Goal: Information Seeking & Learning: Check status

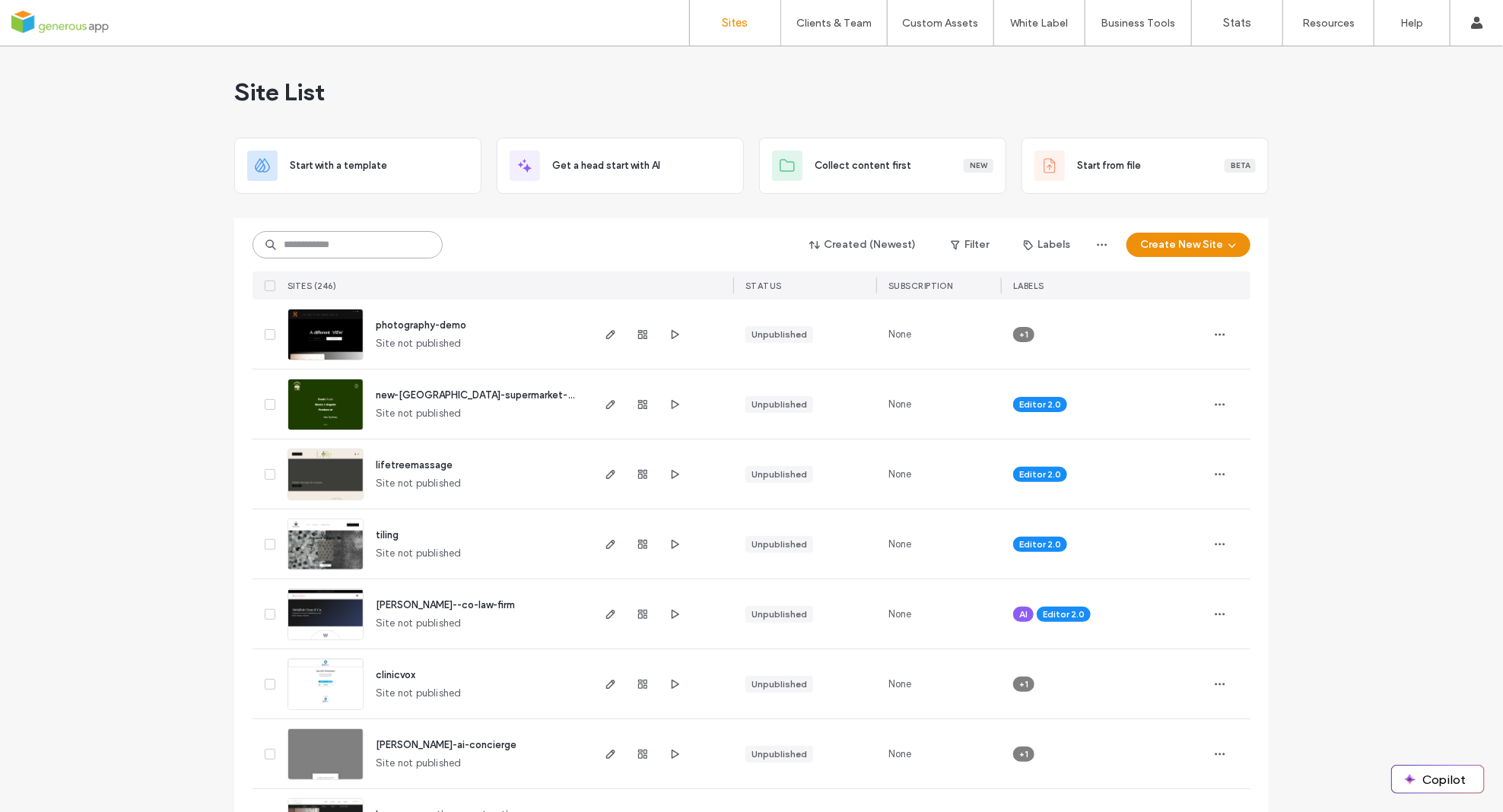
click at [362, 248] on input at bounding box center [347, 245] width 190 height 28
click at [353, 244] on input "**********" at bounding box center [347, 245] width 190 height 28
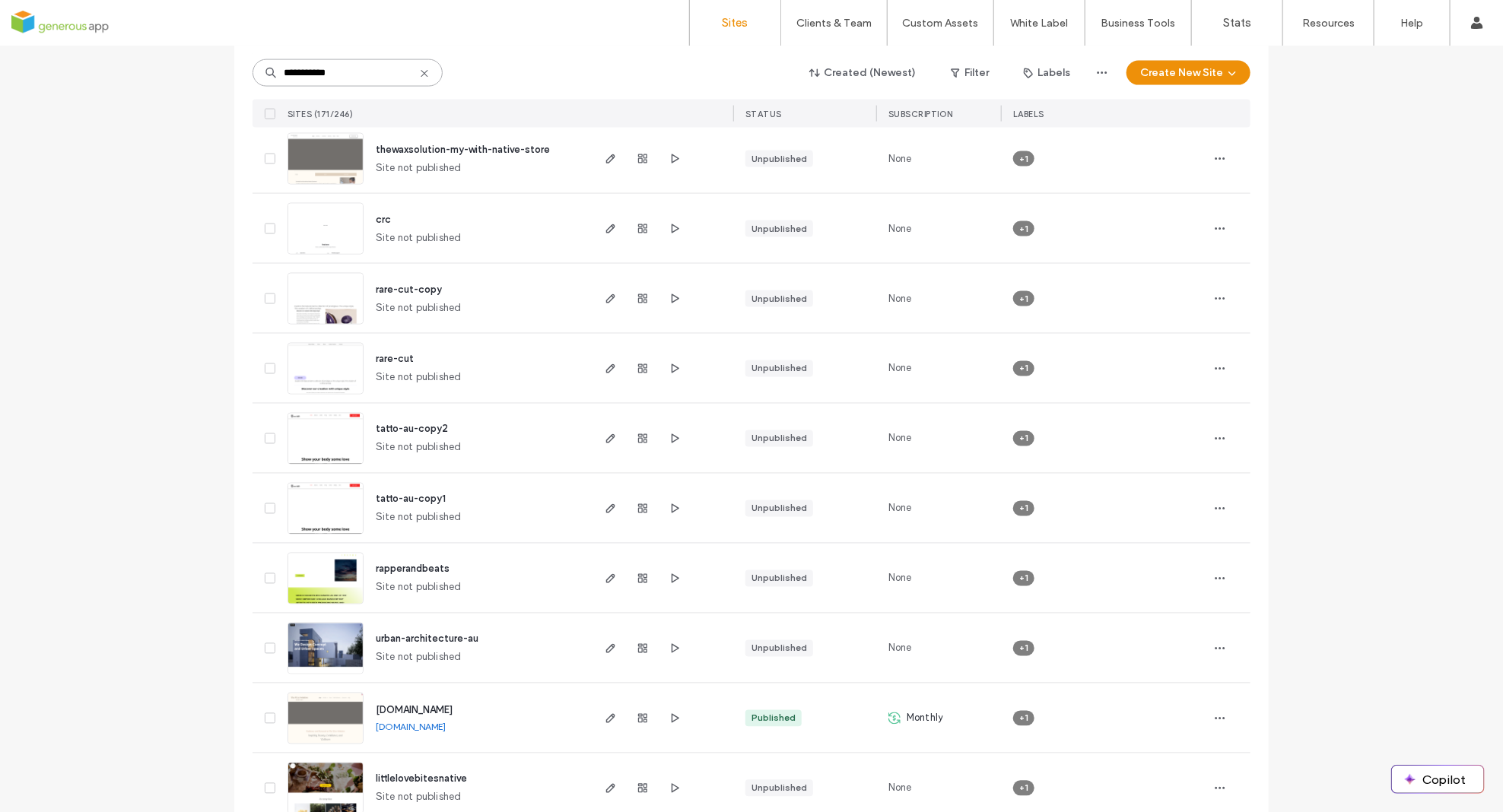
scroll to position [4787, 0]
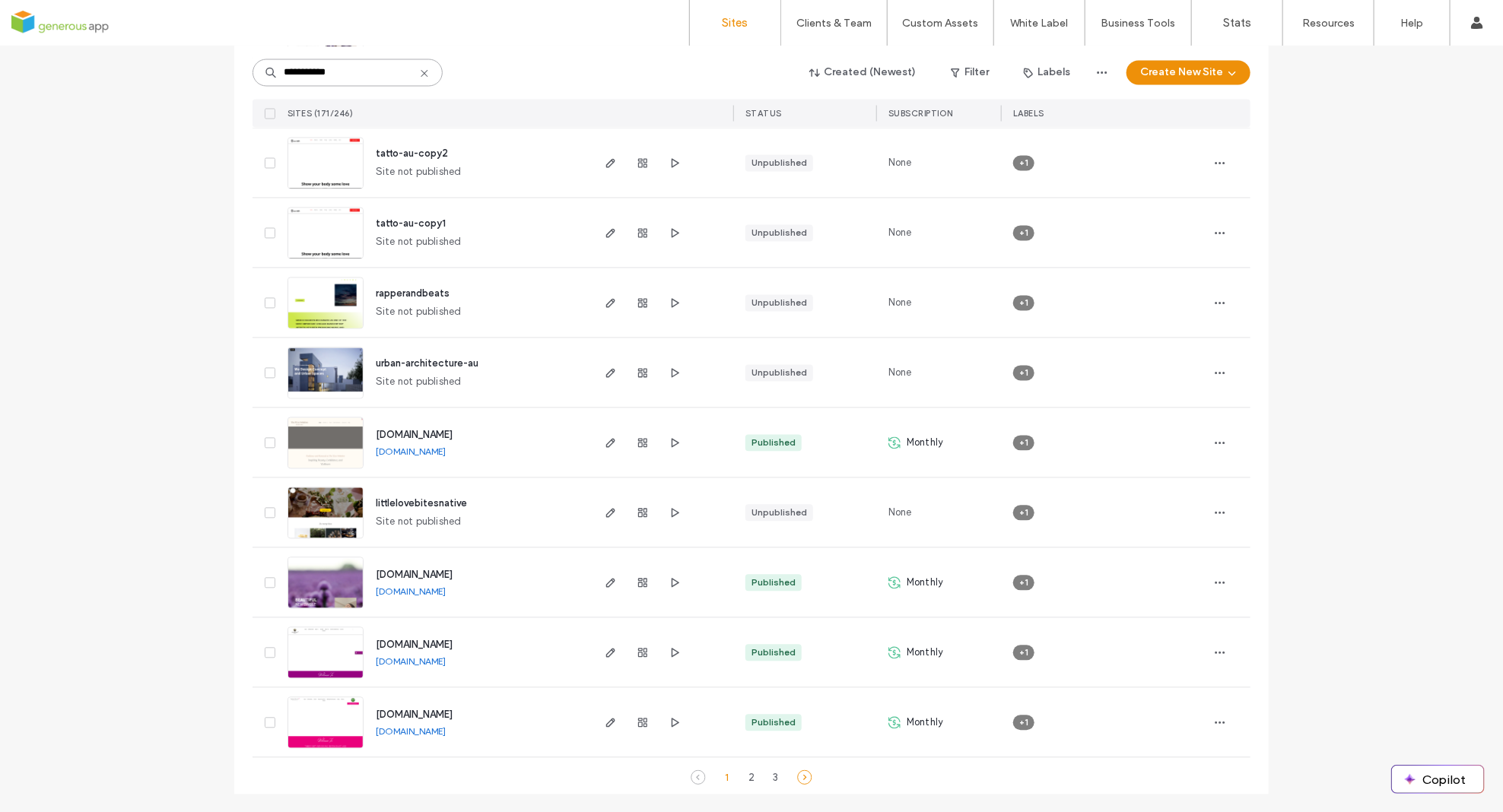
type input "**********"
click at [800, 775] on icon at bounding box center [805, 778] width 15 height 15
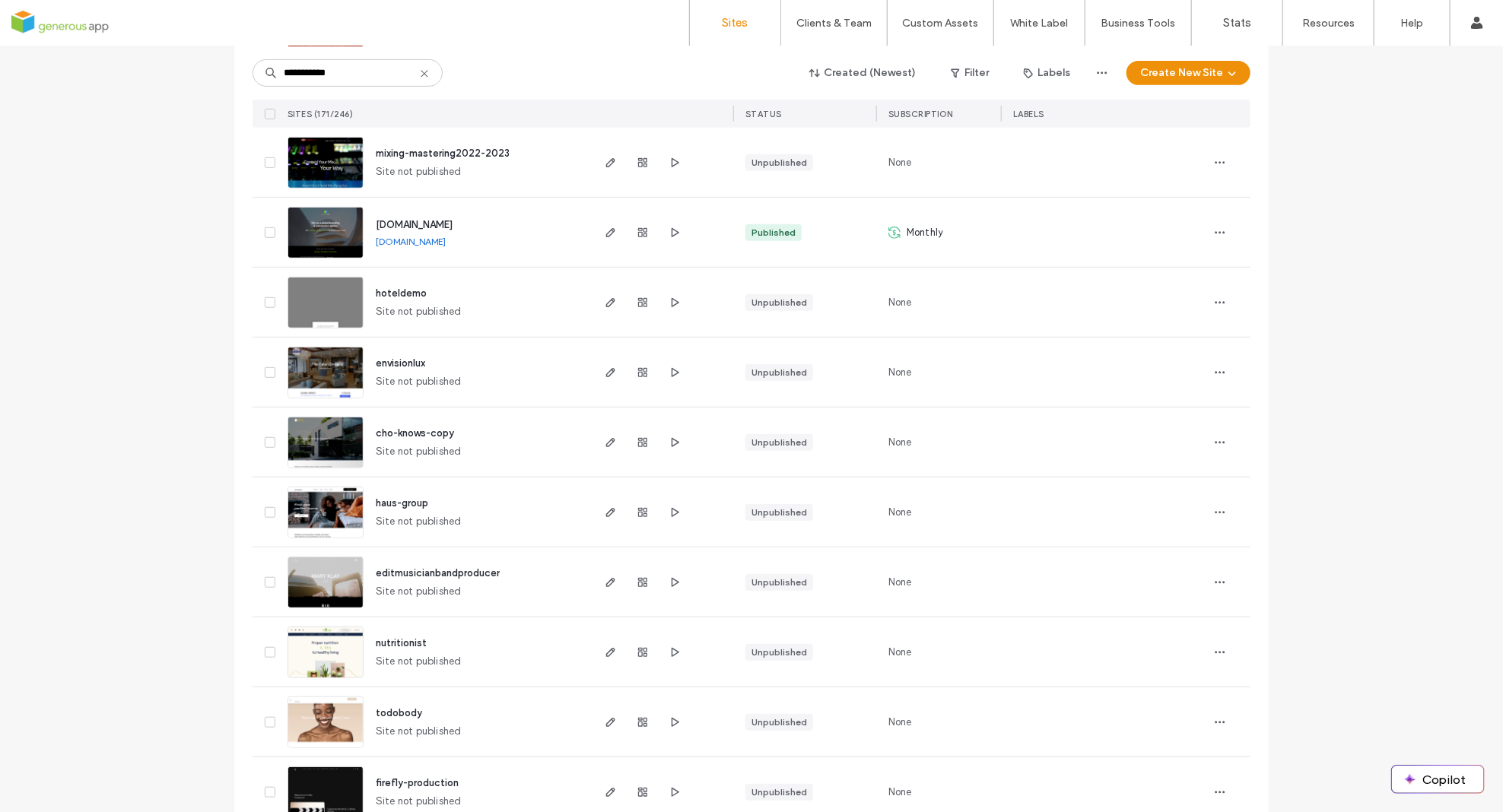
scroll to position [0, 0]
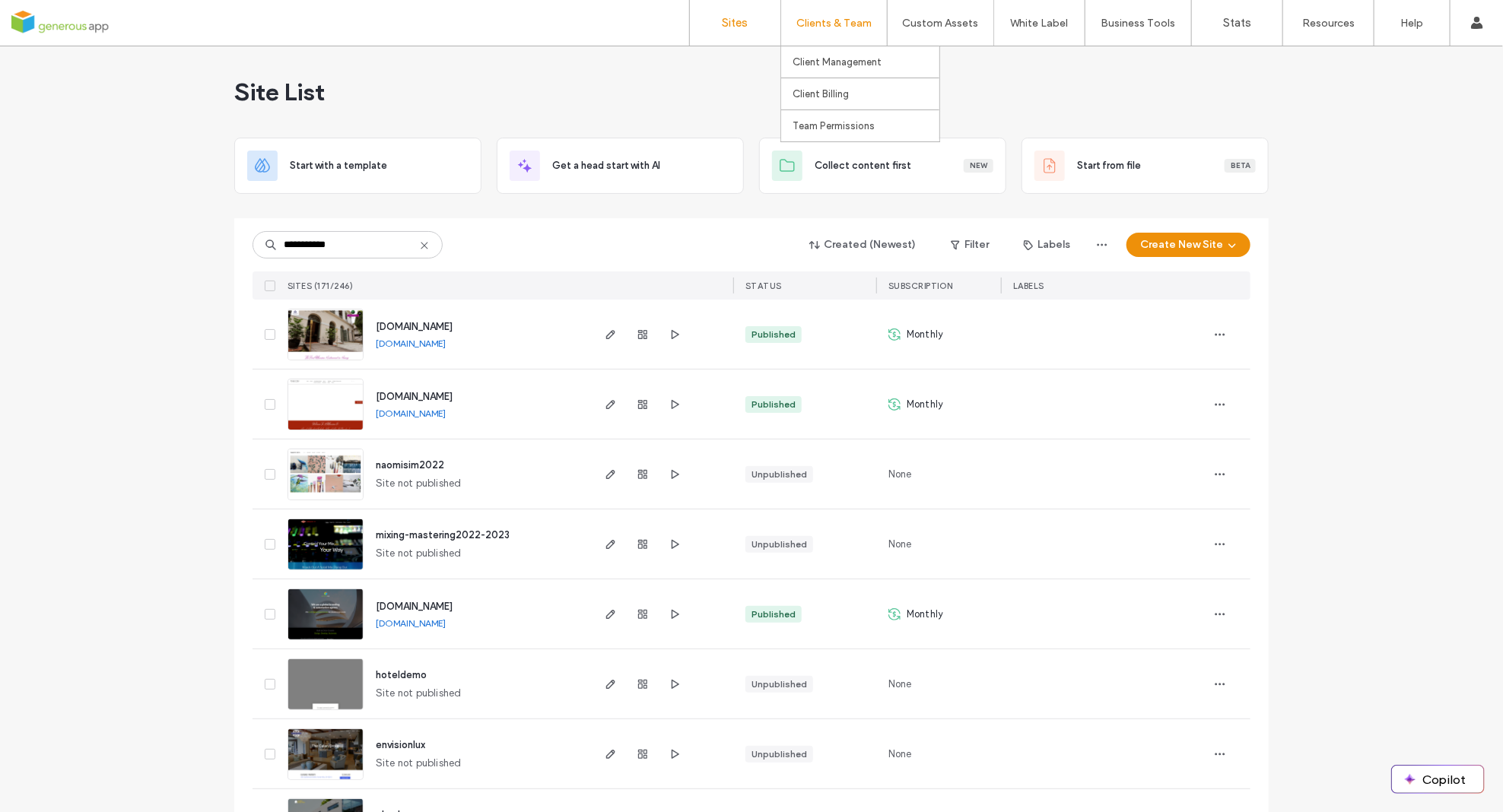
drag, startPoint x: 643, startPoint y: 611, endPoint x: 784, endPoint y: 1, distance: 626.1
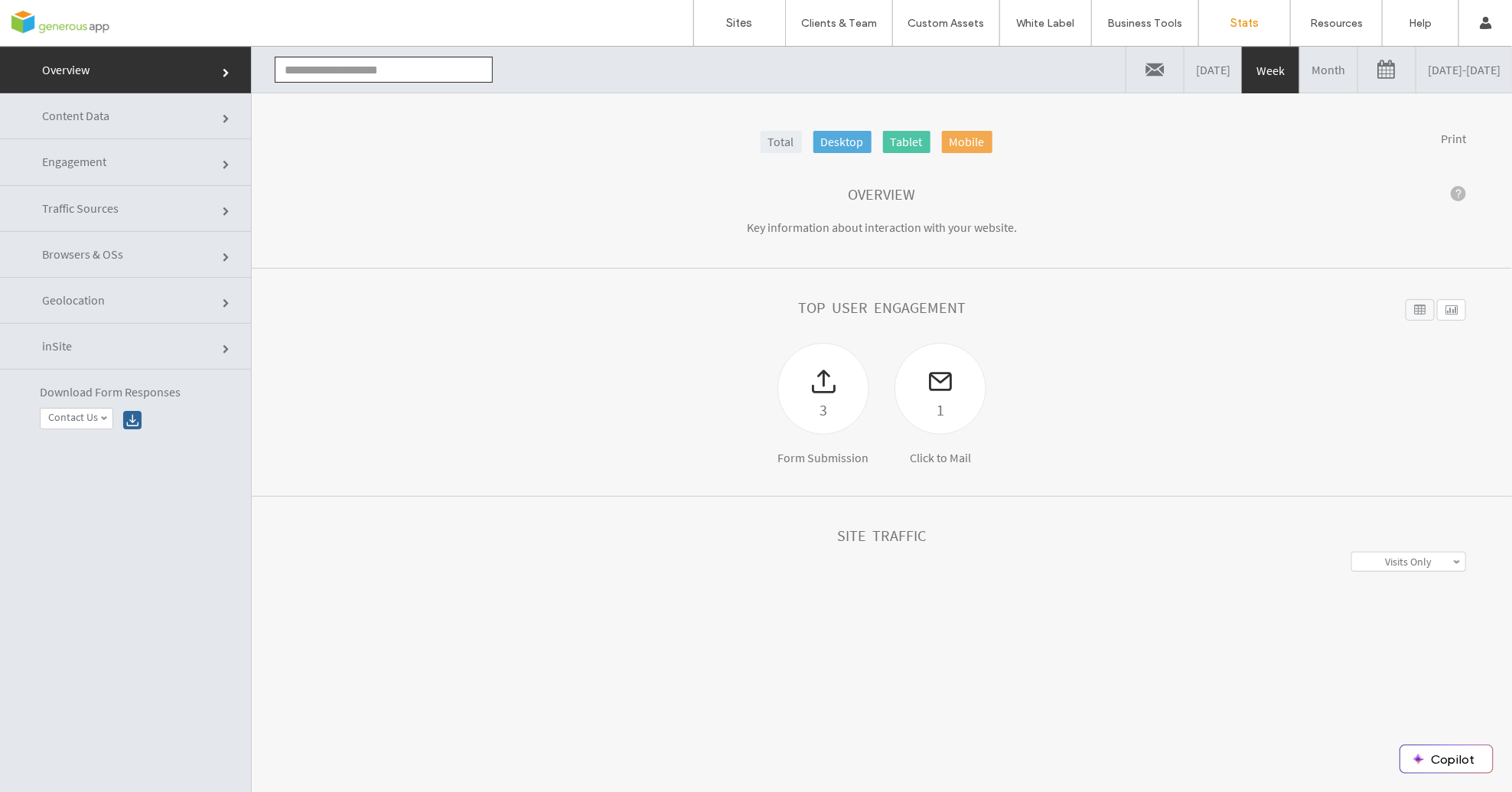
type input "**********"
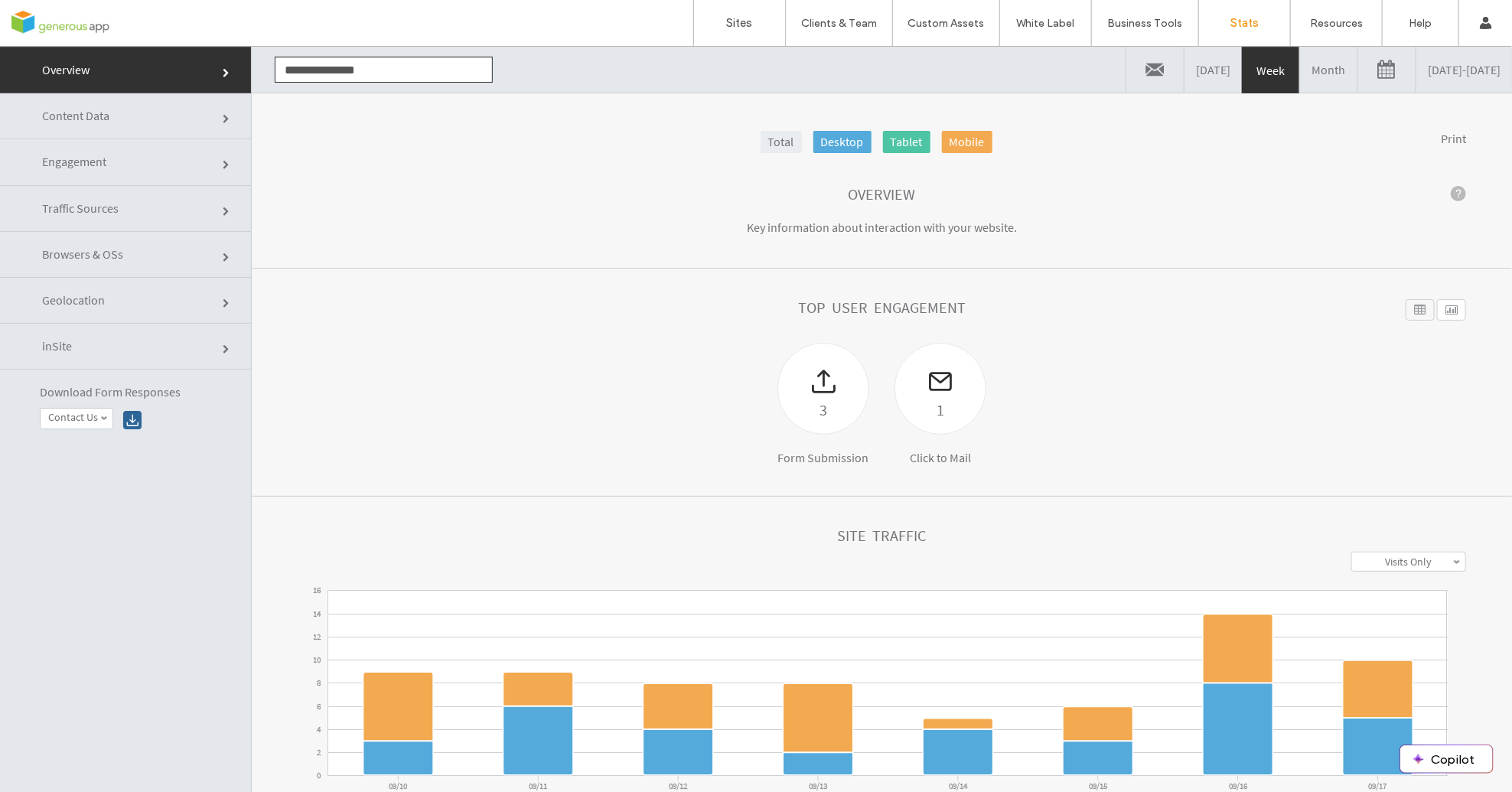
click at [120, 121] on link "Content Data" at bounding box center [125, 116] width 251 height 46
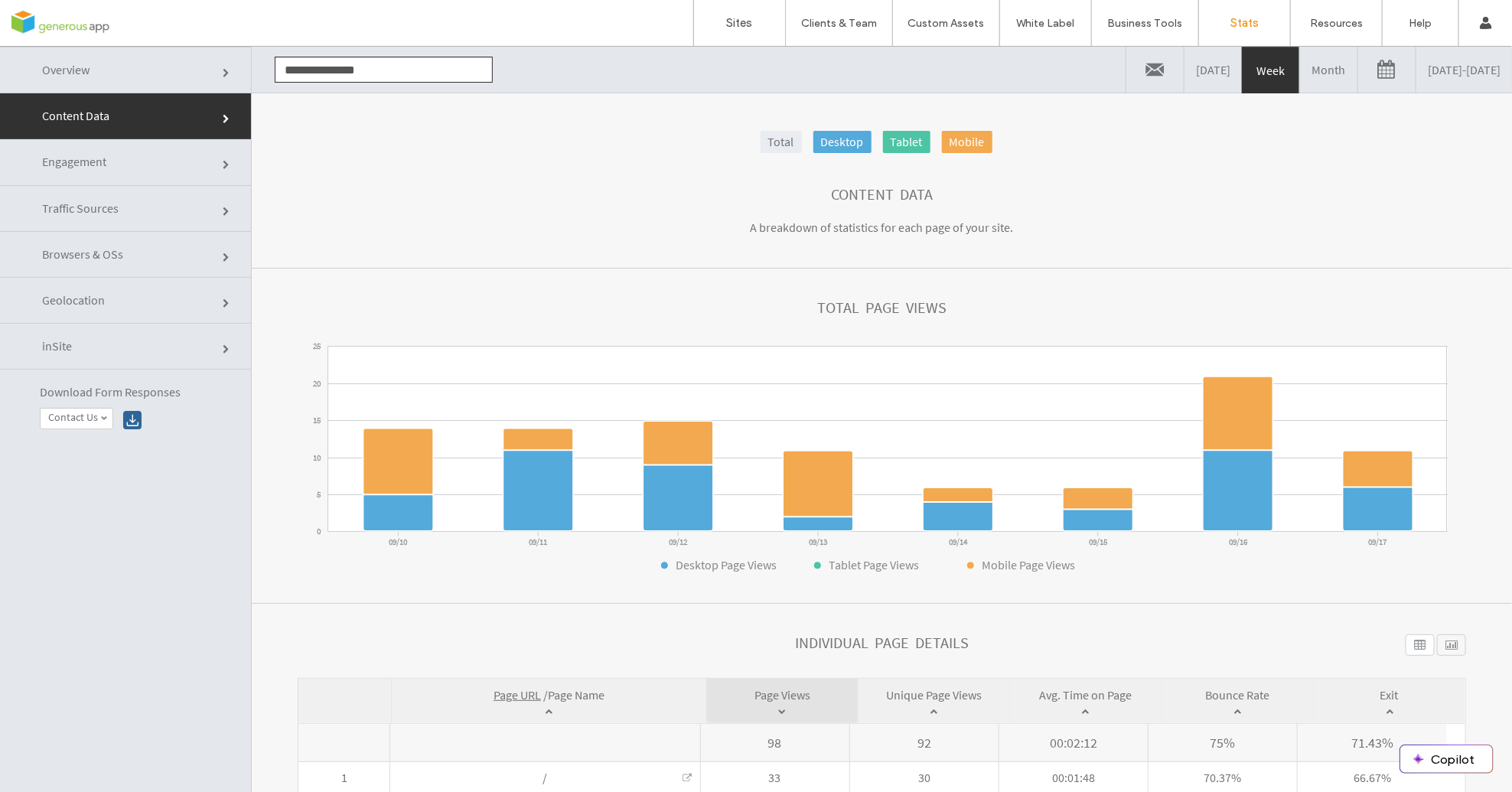
click at [111, 305] on link "Geolocation" at bounding box center [125, 300] width 251 height 46
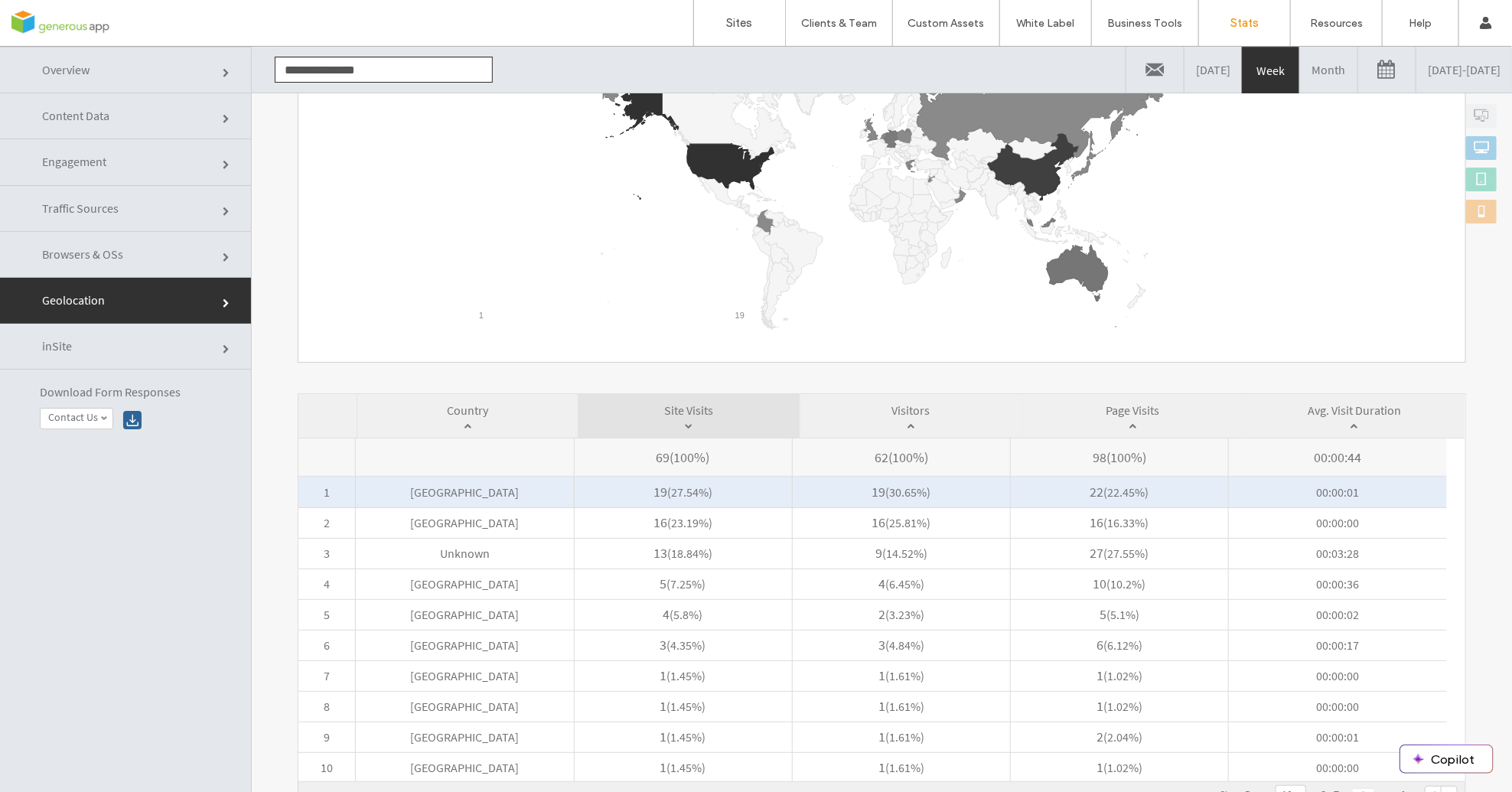
scroll to position [29, 0]
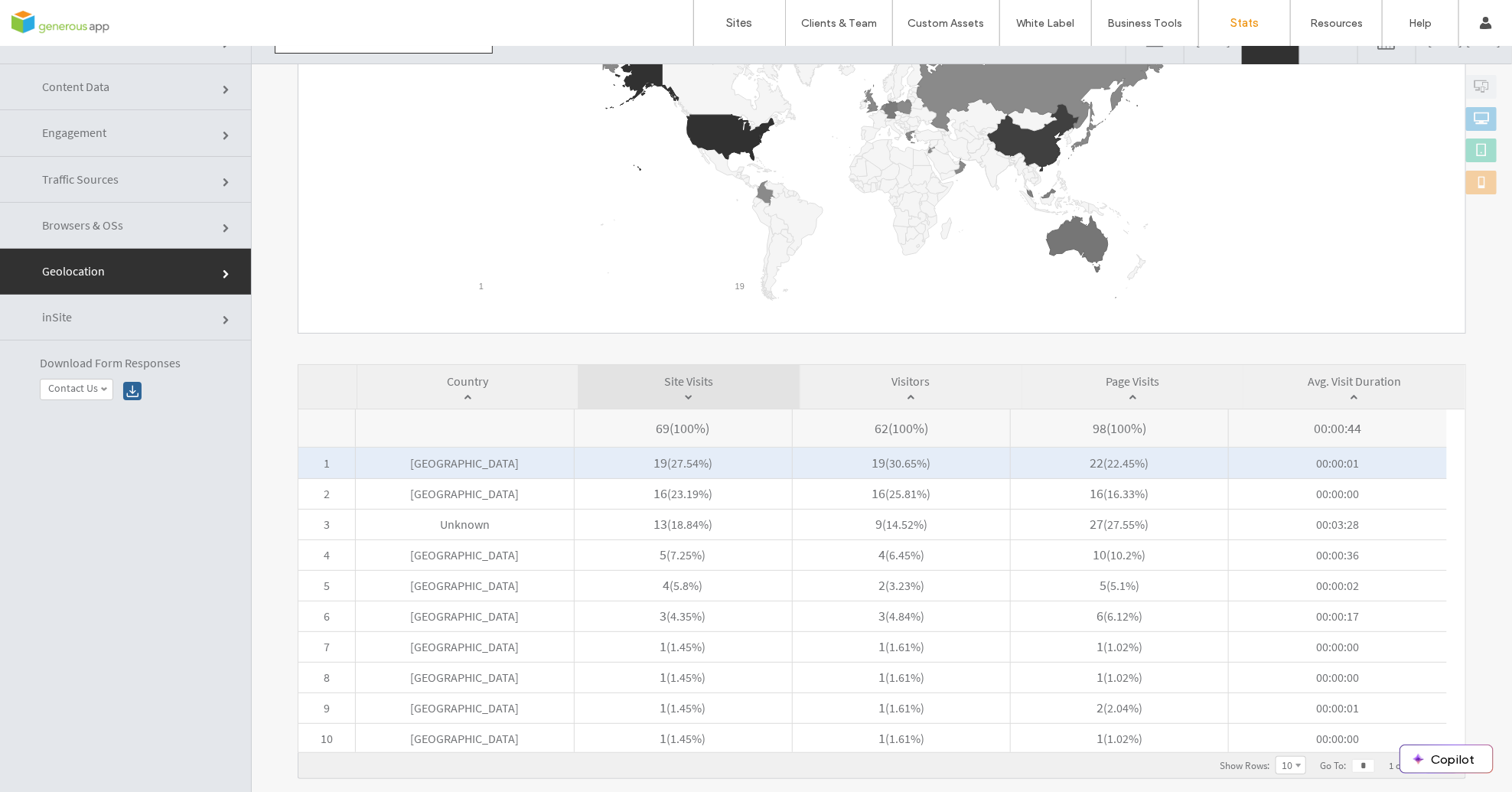
click at [421, 453] on span "United States" at bounding box center [463, 462] width 217 height 30
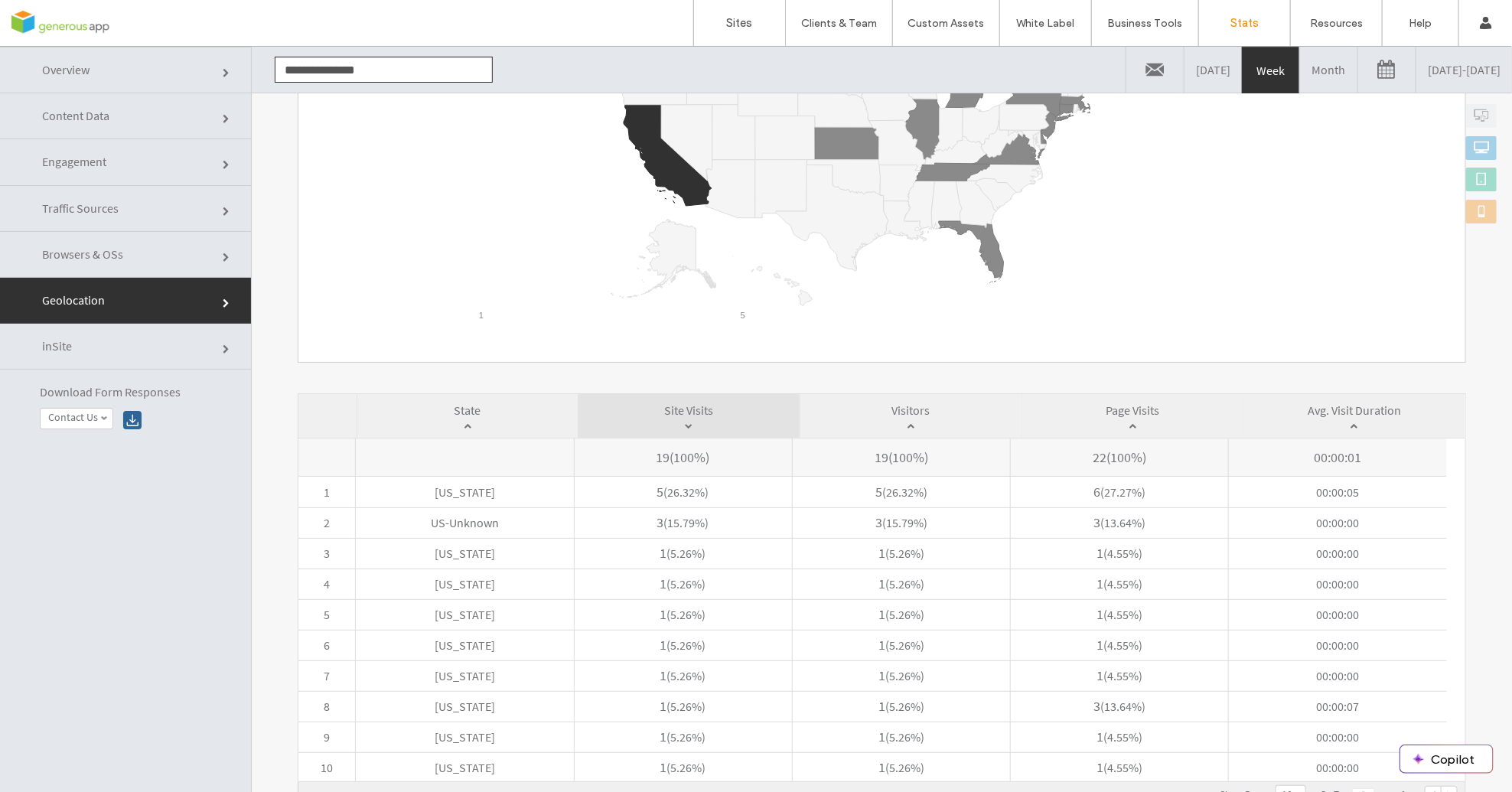
scroll to position [78, 0]
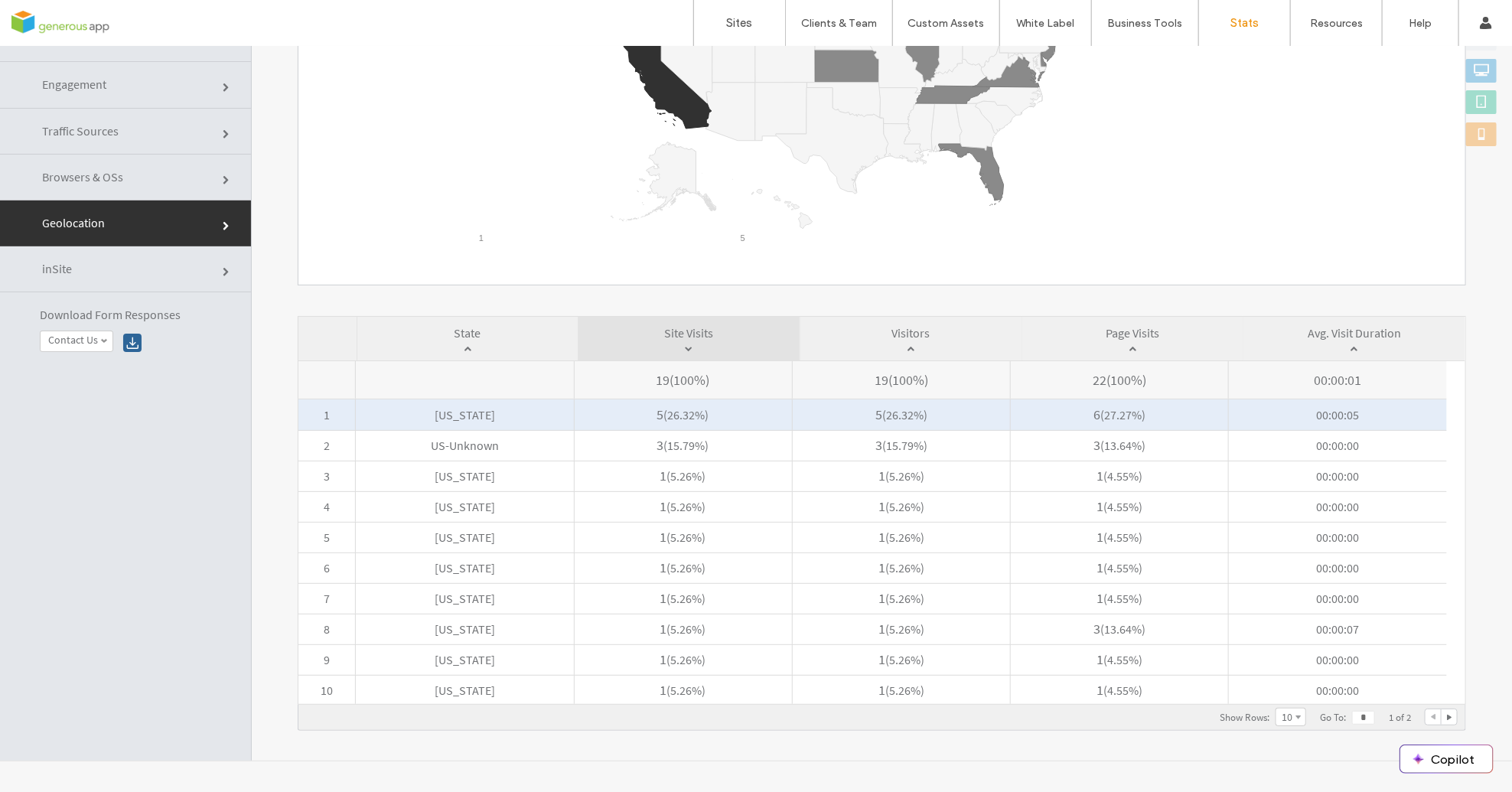
click at [485, 415] on span "California" at bounding box center [463, 414] width 217 height 30
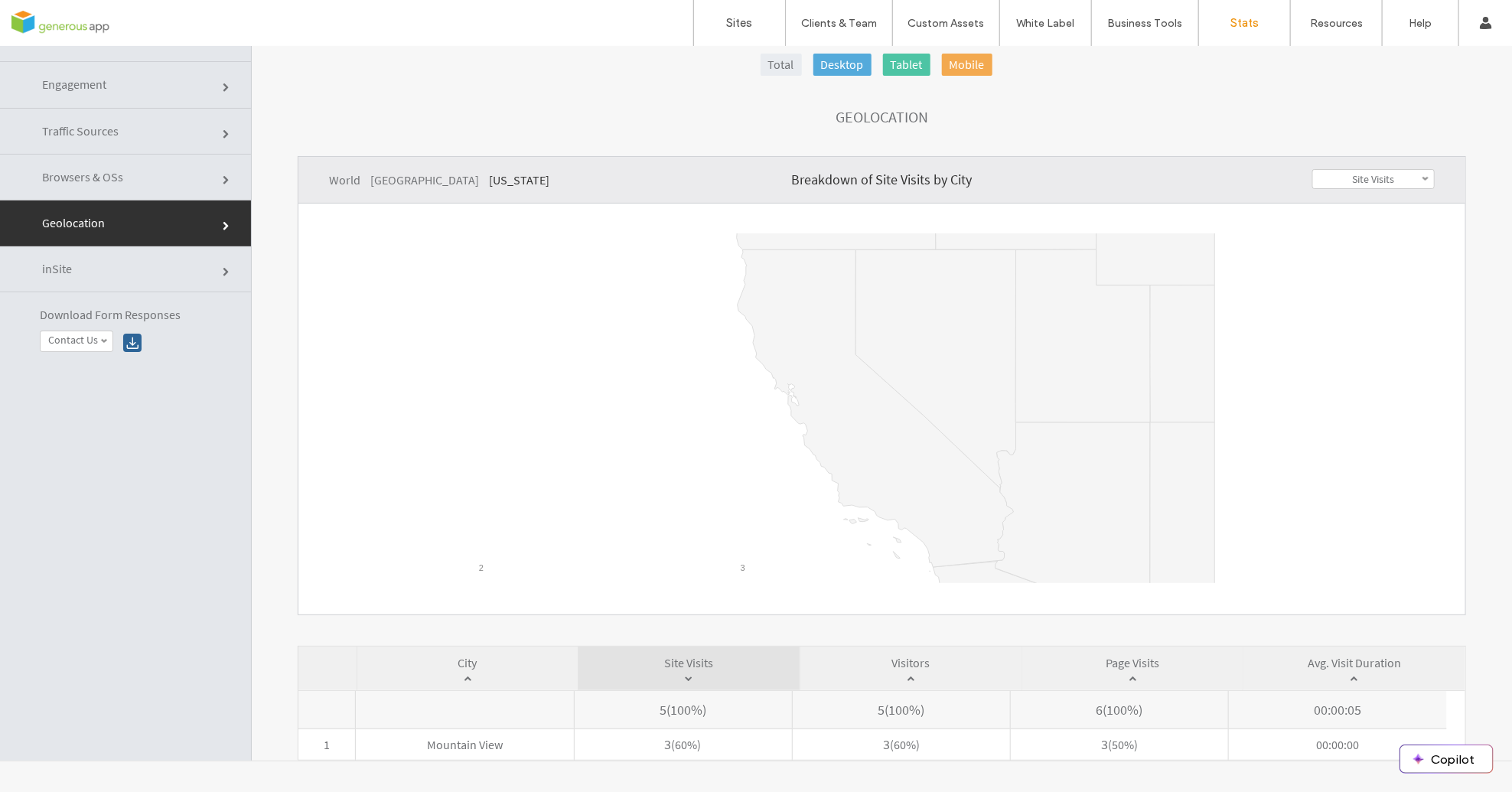
scroll to position [0, 0]
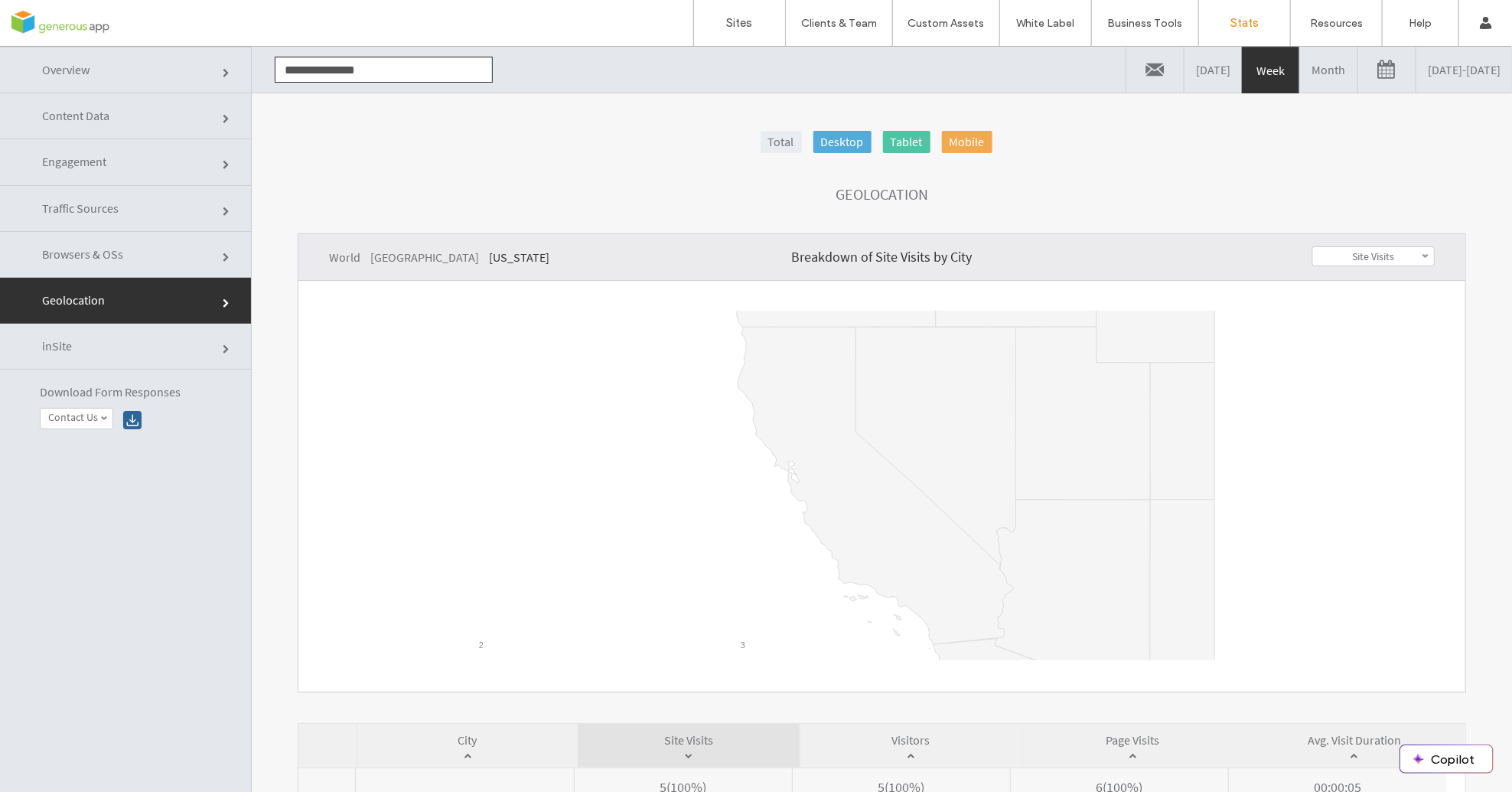
click at [1300, 62] on link "Month" at bounding box center [1329, 68] width 57 height 46
click at [95, 111] on span "Content Data" at bounding box center [76, 115] width 68 height 15
